Goal: Contribute content: Add original content to the website for others to see

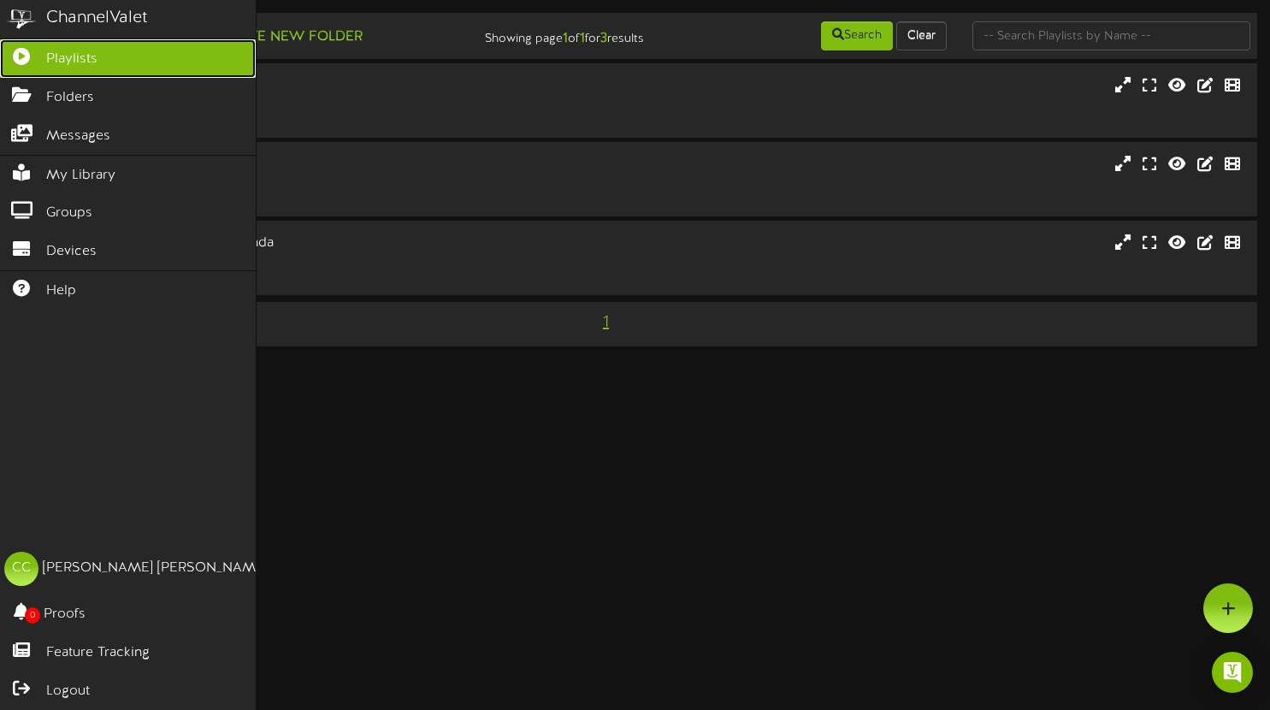
click at [89, 58] on span "Playlists" at bounding box center [71, 60] width 51 height 20
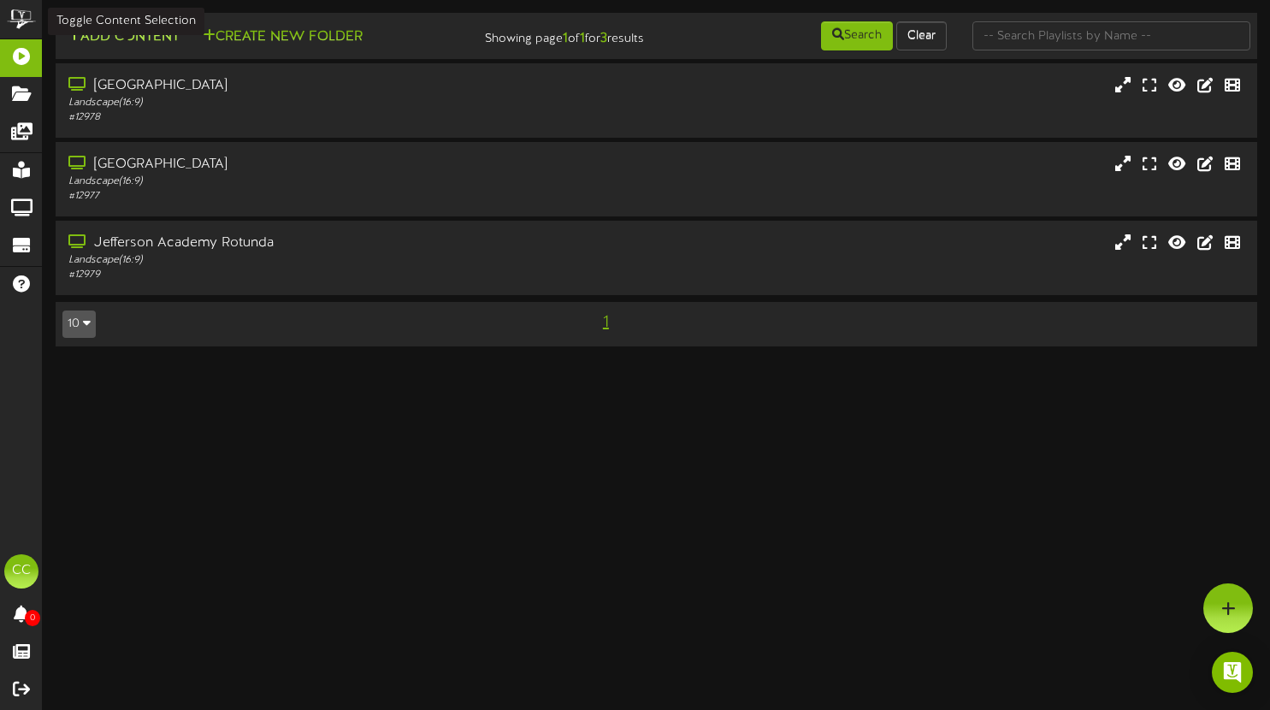
click at [127, 37] on button "Add Content" at bounding box center [123, 37] width 122 height 21
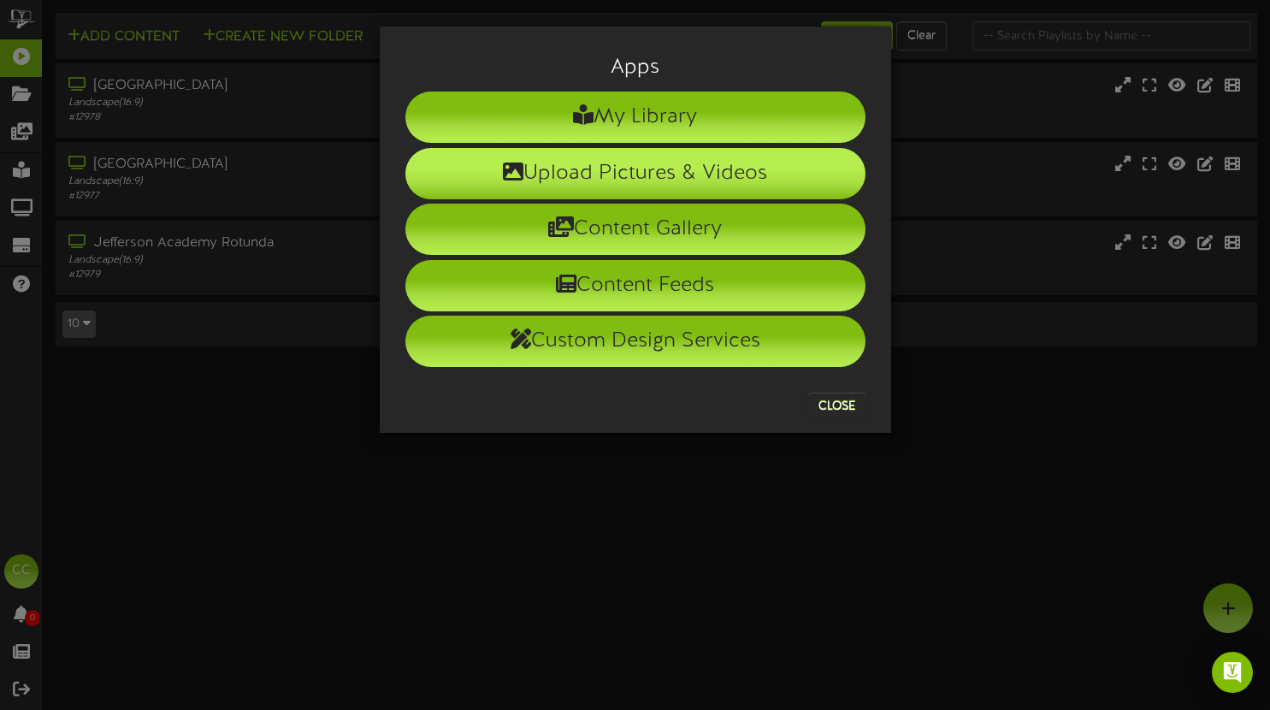
click at [637, 170] on li "Upload Pictures & Videos" at bounding box center [635, 173] width 460 height 51
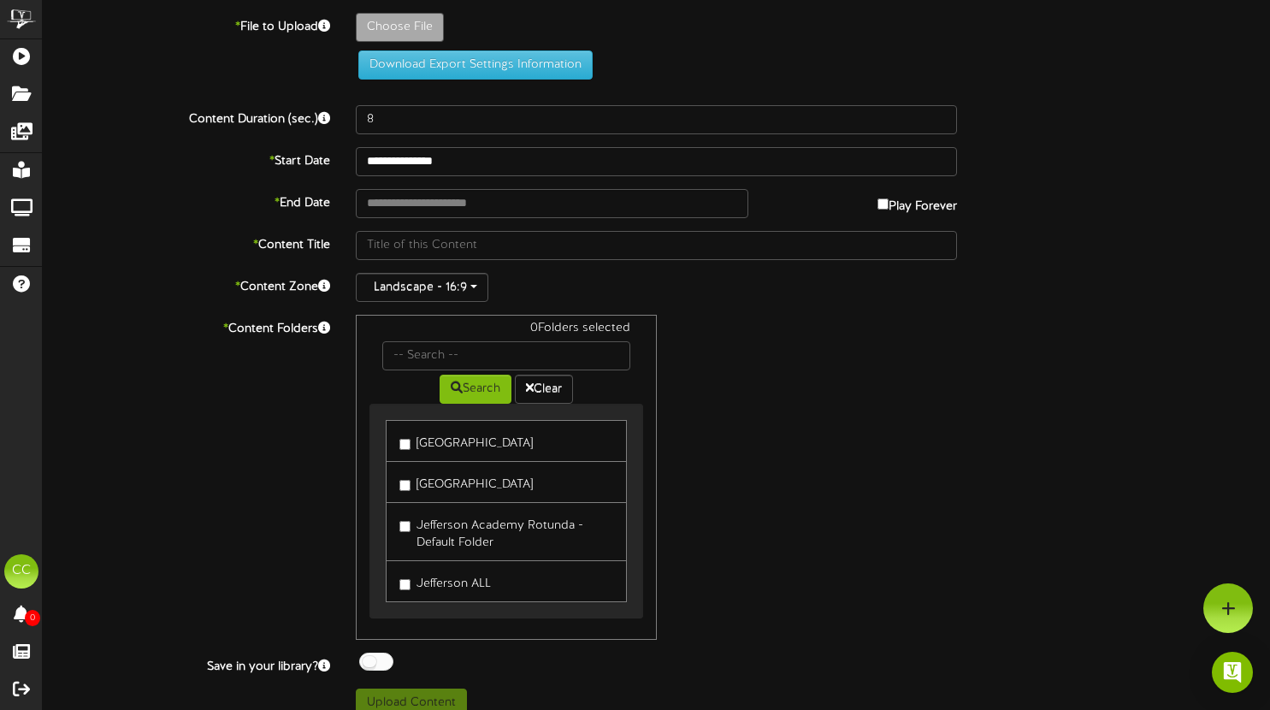
type input "**********"
type input "BeigePurpleAbstractWelcometoClassroomPoster"
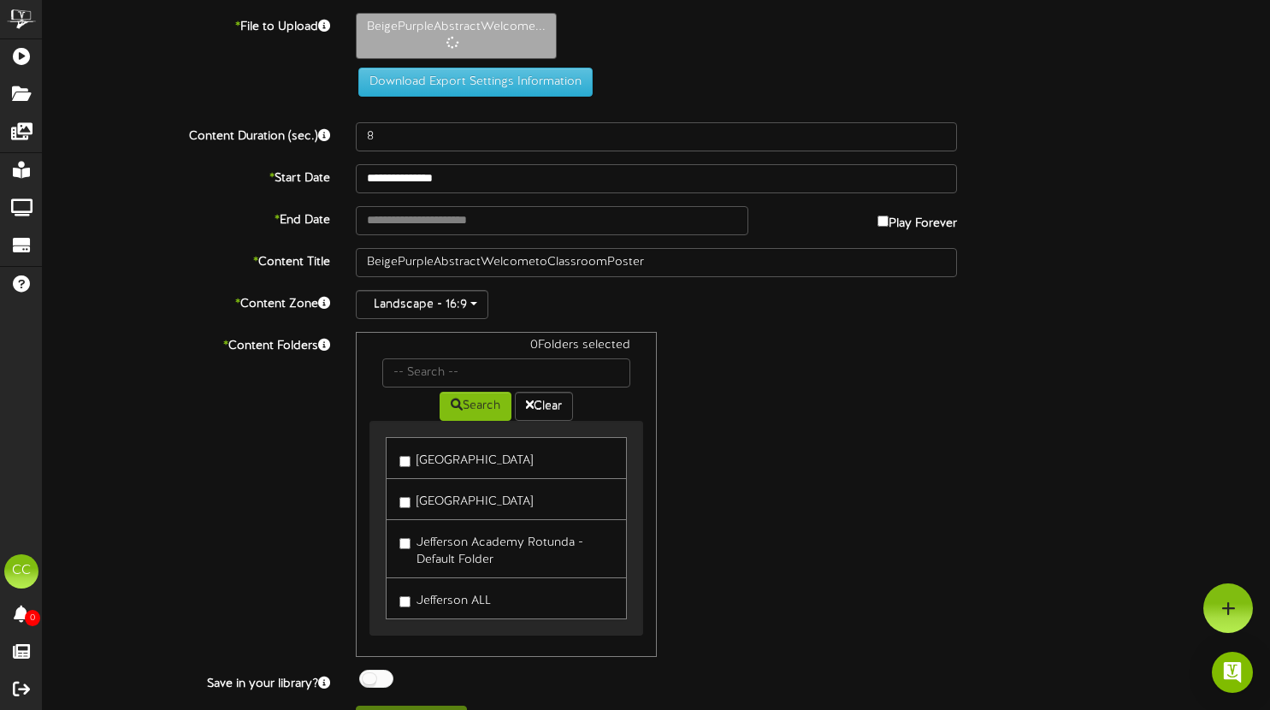
type input "45"
drag, startPoint x: 472, startPoint y: 223, endPoint x: 513, endPoint y: 221, distance: 41.1
click at [472, 223] on input "**********" at bounding box center [552, 220] width 392 height 29
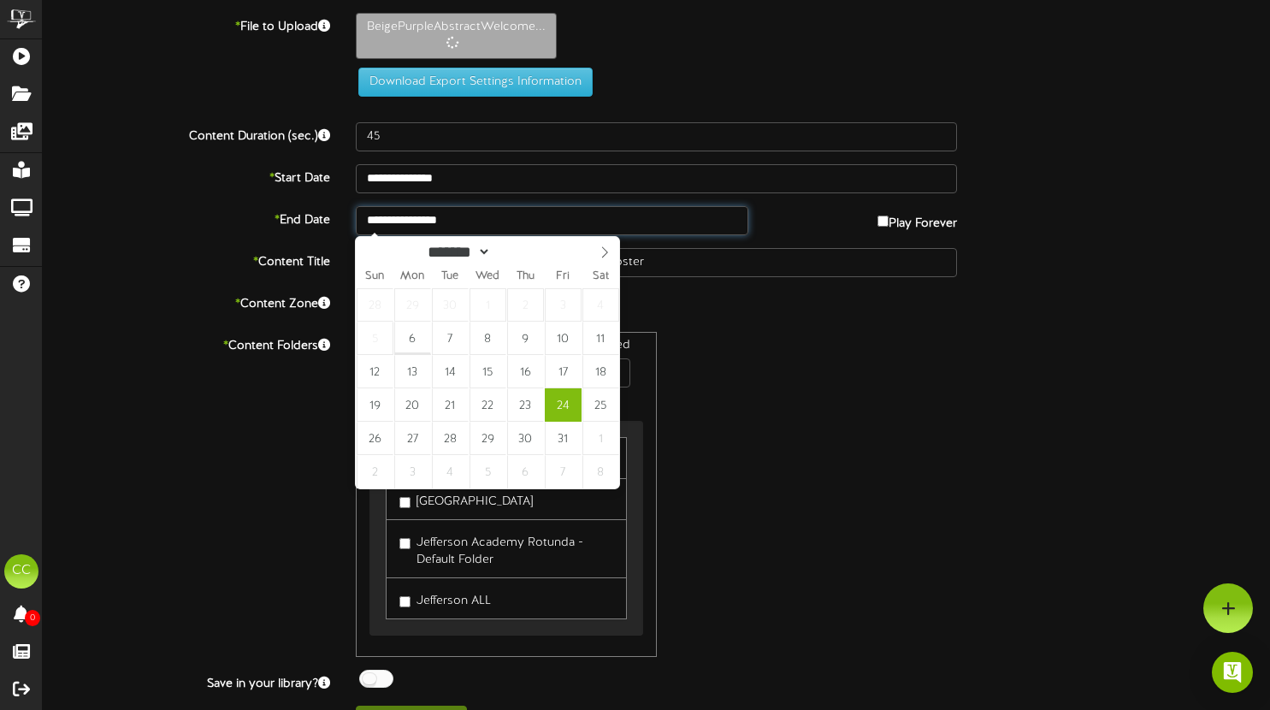
click at [496, 223] on input "**********" at bounding box center [552, 220] width 392 height 29
type input "**********"
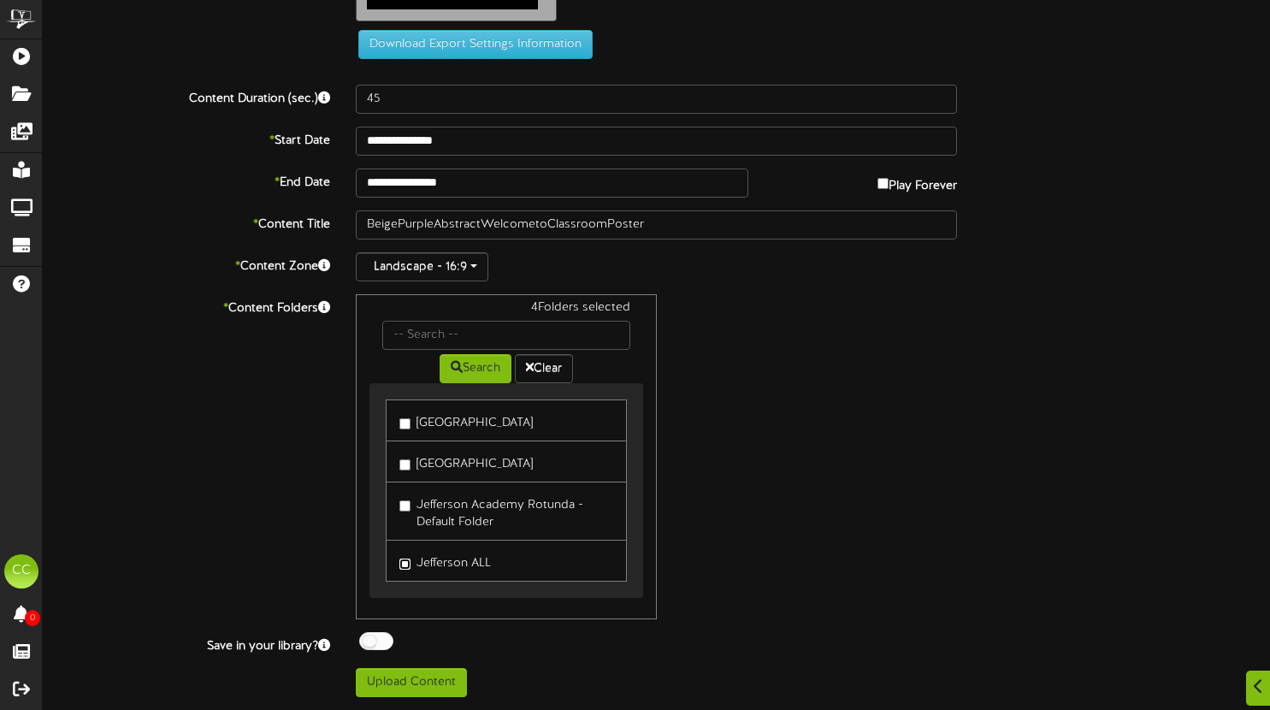
scroll to position [255, 0]
click at [423, 681] on button "Upload Content" at bounding box center [411, 682] width 111 height 29
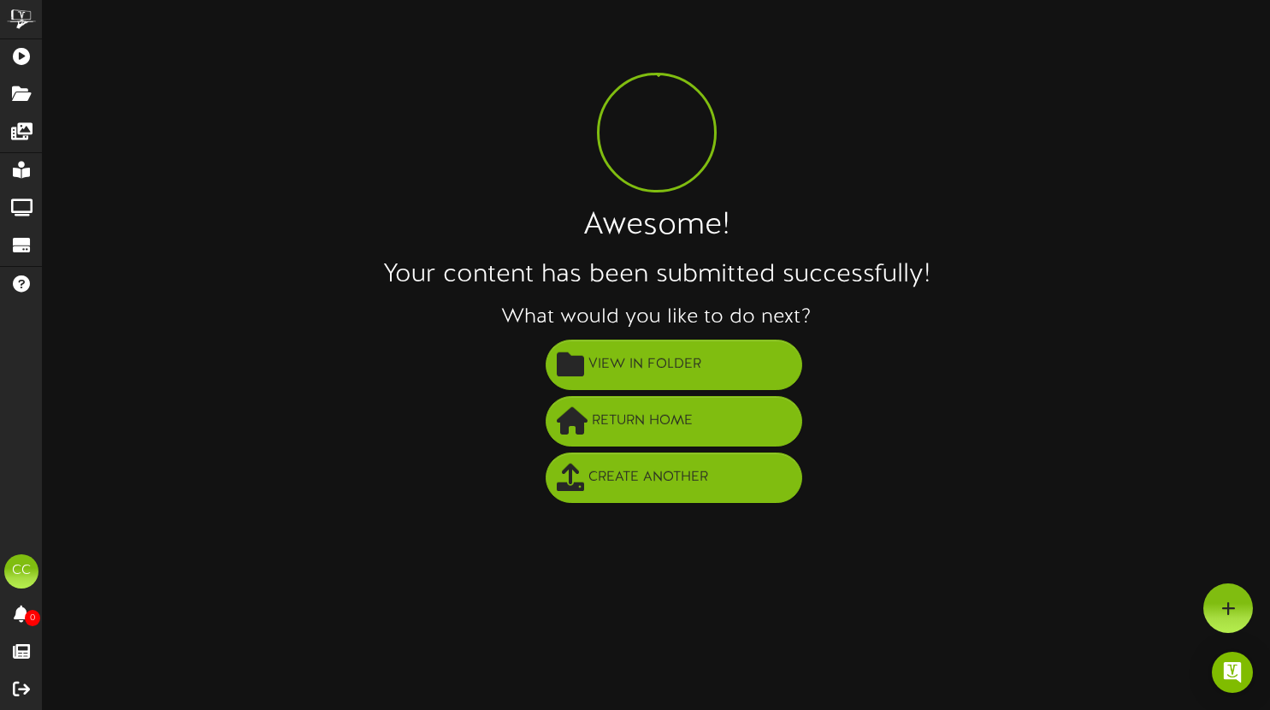
scroll to position [0, 0]
click at [638, 368] on span "View in Folder" at bounding box center [644, 365] width 121 height 28
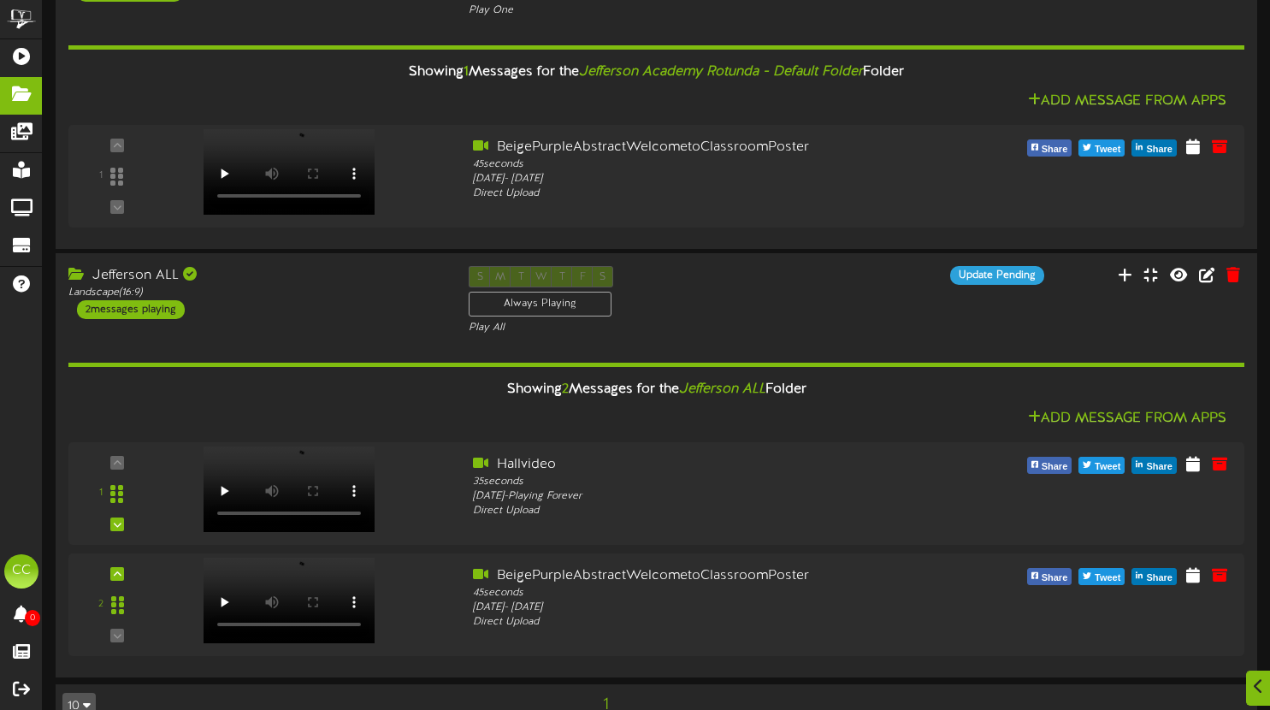
scroll to position [778, 0]
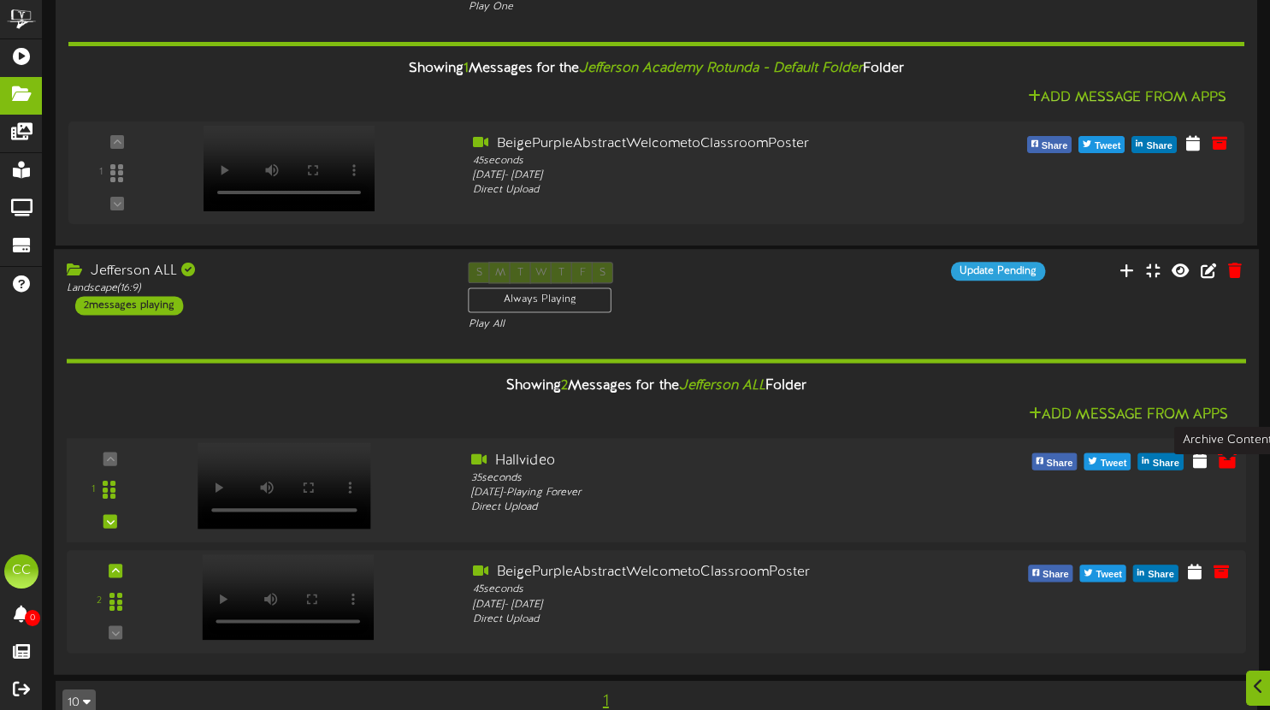
click at [1226, 469] on icon at bounding box center [1227, 459] width 19 height 19
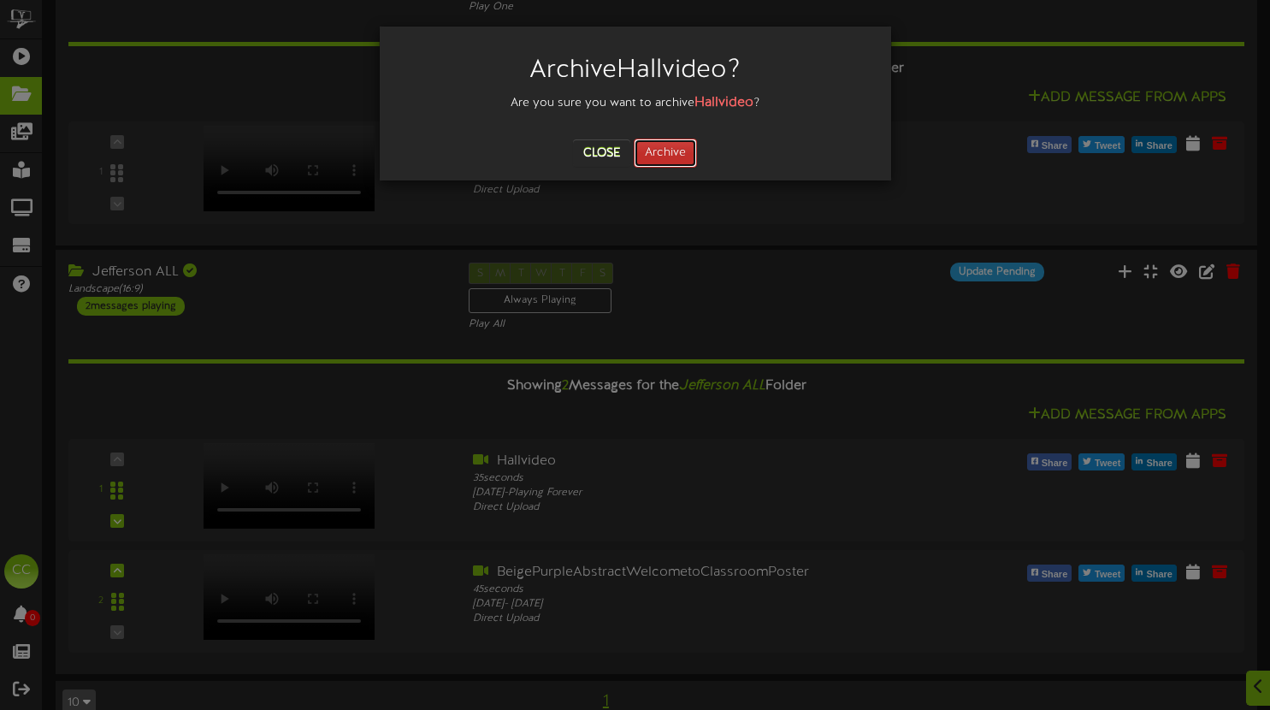
click at [677, 151] on button "Archive" at bounding box center [665, 153] width 63 height 29
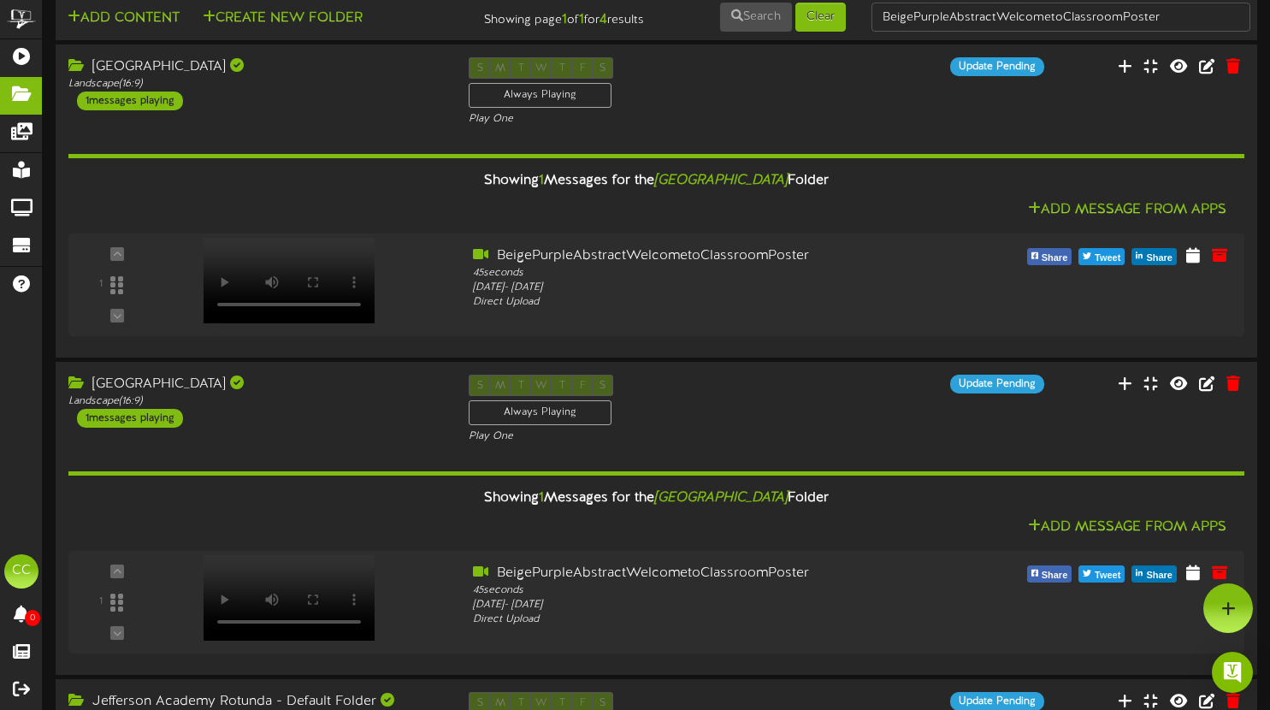
scroll to position [0, 0]
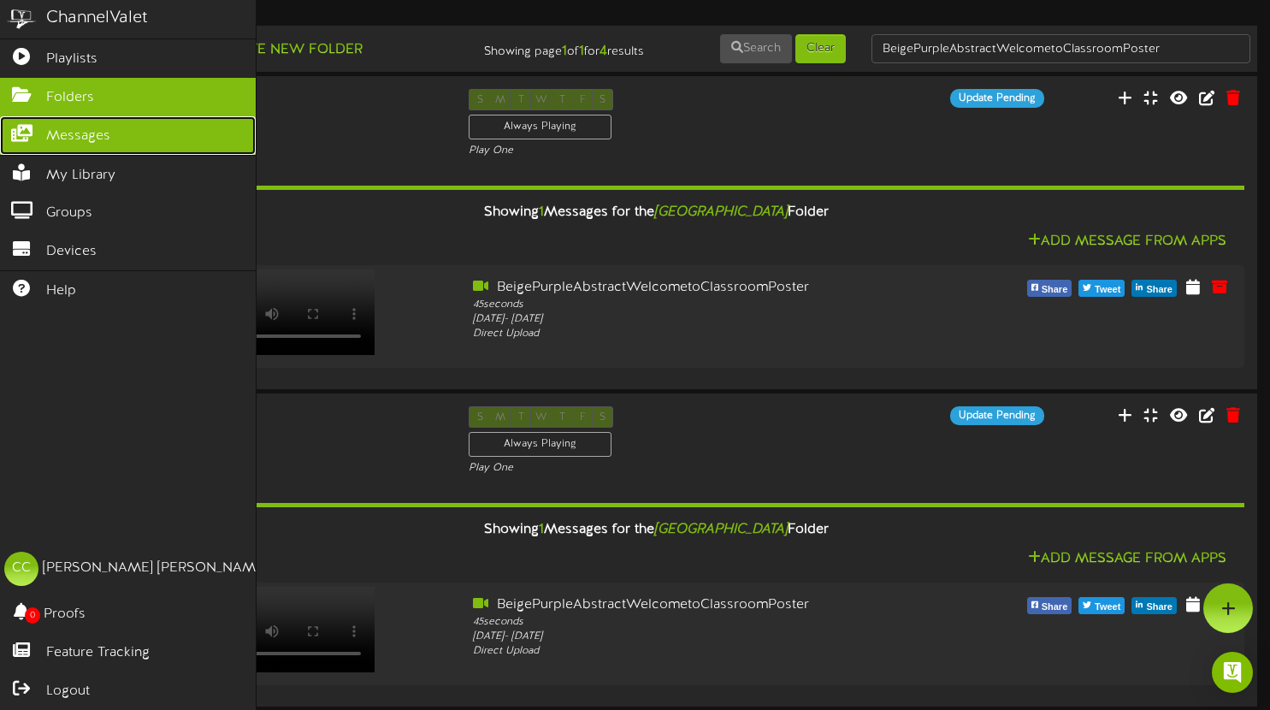
click at [97, 136] on span "Messages" at bounding box center [78, 137] width 64 height 20
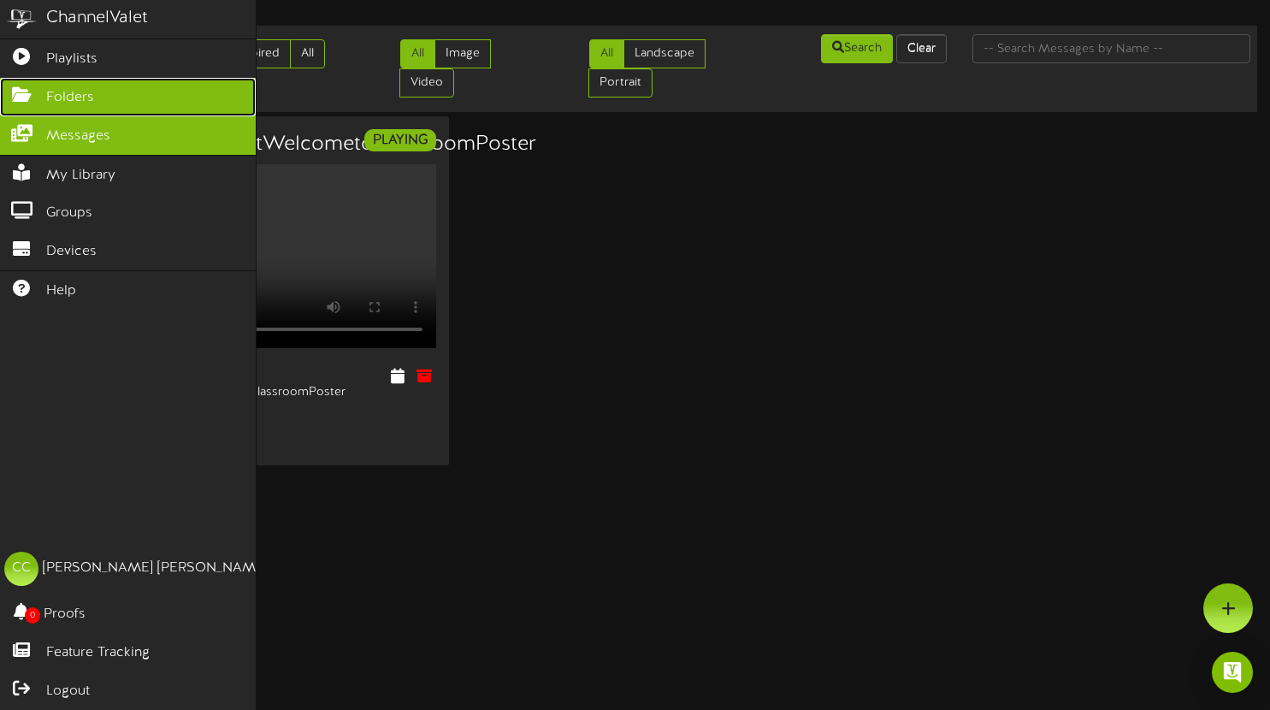
drag, startPoint x: 60, startPoint y: 93, endPoint x: 68, endPoint y: 94, distance: 8.6
click at [60, 94] on span "Folders" at bounding box center [70, 98] width 48 height 20
